Goal: Transaction & Acquisition: Purchase product/service

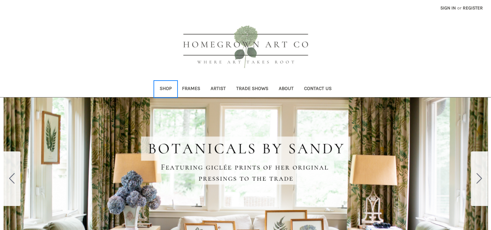
click at [165, 87] on link "Shop" at bounding box center [165, 89] width 22 height 16
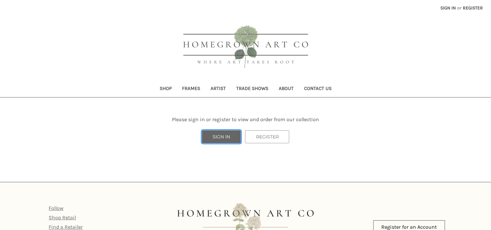
click at [209, 136] on link "SIGN IN" at bounding box center [221, 136] width 39 height 13
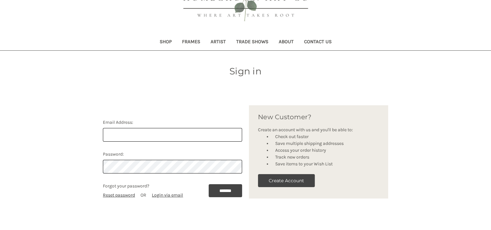
scroll to position [97, 0]
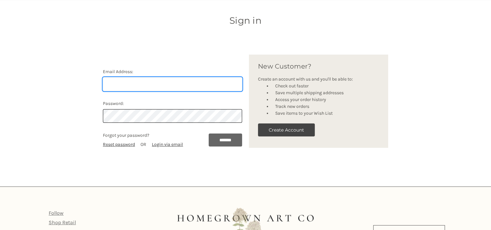
type input "[PERSON_NAME][EMAIL_ADDRESS][DOMAIN_NAME]"
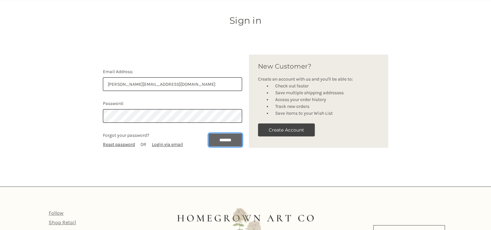
click at [236, 140] on input "*******" at bounding box center [225, 139] width 33 height 13
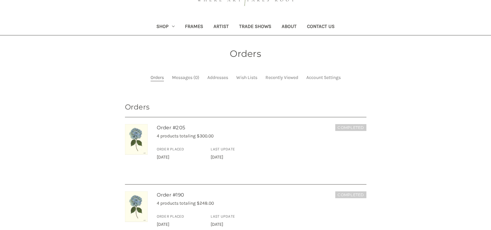
scroll to position [65, 0]
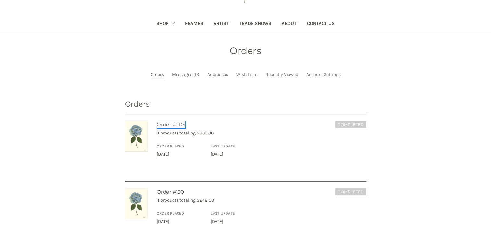
click at [175, 127] on link "Order #205" at bounding box center [171, 124] width 29 height 6
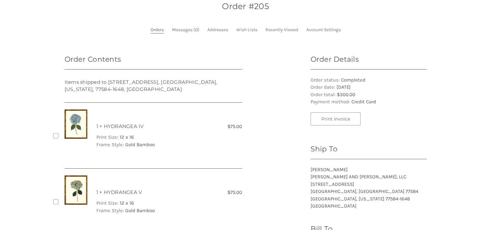
scroll to position [102, 0]
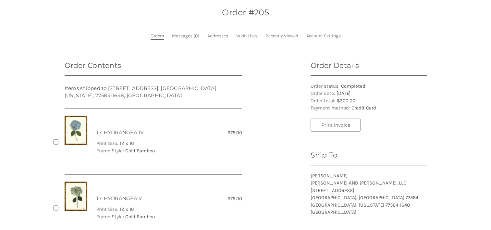
click at [58, 134] on div "Checkbox 554 label" at bounding box center [57, 142] width 9 height 52
click at [59, 141] on label "Checkbox 554 label" at bounding box center [56, 141] width 7 height 7
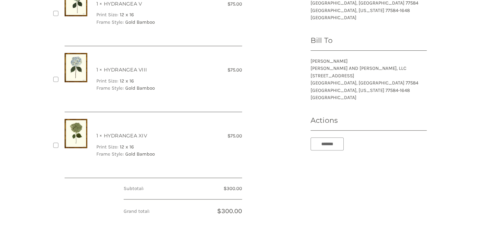
scroll to position [297, 0]
click at [57, 141] on label "Checkbox 557 label" at bounding box center [56, 144] width 7 height 7
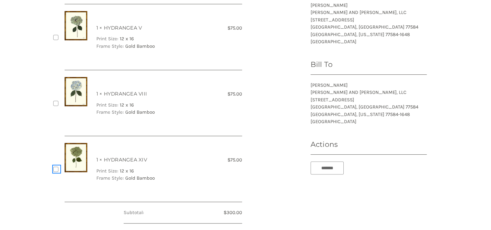
scroll to position [273, 0]
click at [53, 104] on label "Checkbox 556 label" at bounding box center [56, 103] width 7 height 7
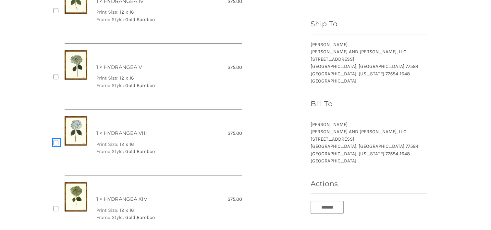
scroll to position [232, 0]
click at [54, 76] on label "Checkbox 555 label" at bounding box center [56, 77] width 7 height 7
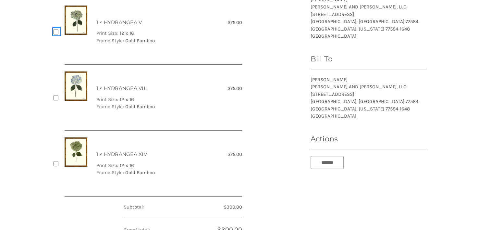
scroll to position [278, 0]
click at [339, 164] on input "*******" at bounding box center [327, 161] width 33 height 13
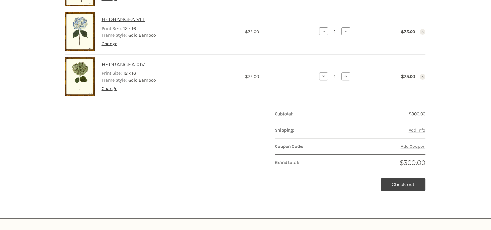
scroll to position [240, 0]
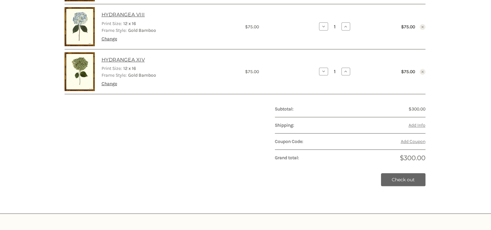
click at [408, 179] on link "Check out" at bounding box center [403, 179] width 44 height 13
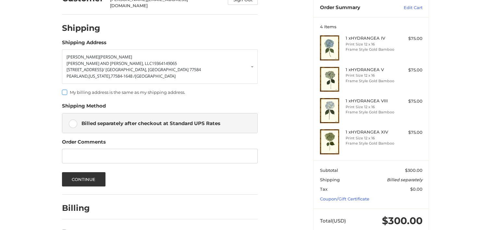
scroll to position [128, 0]
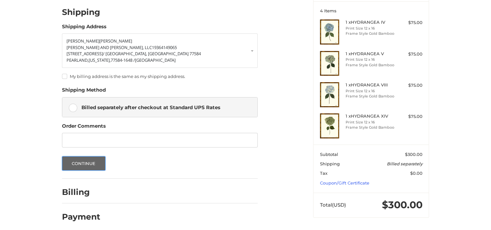
click at [84, 162] on button "Continue" at bounding box center [83, 163] width 43 height 14
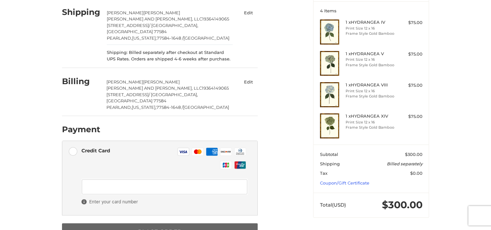
click at [111, 223] on button "Place Order" at bounding box center [160, 232] width 196 height 18
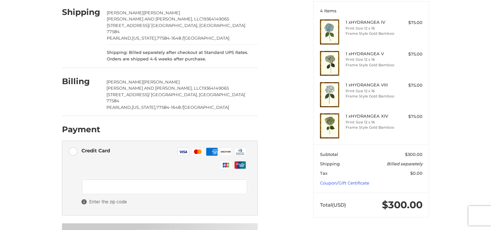
scroll to position [48, 0]
